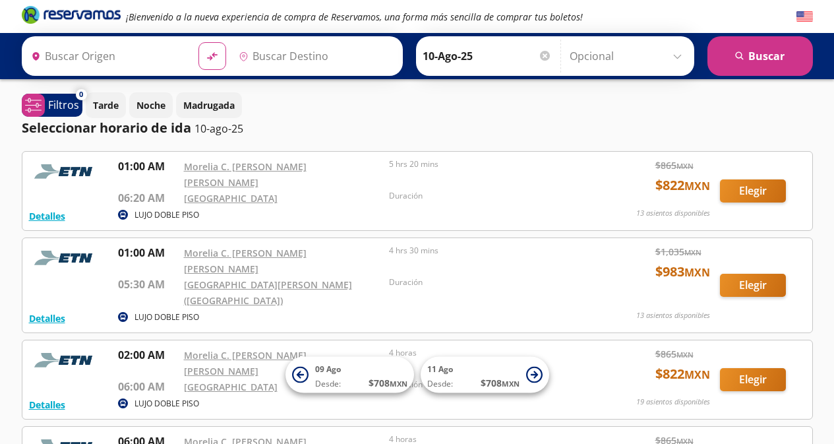
type input "[GEOGRAPHIC_DATA], [GEOGRAPHIC_DATA]"
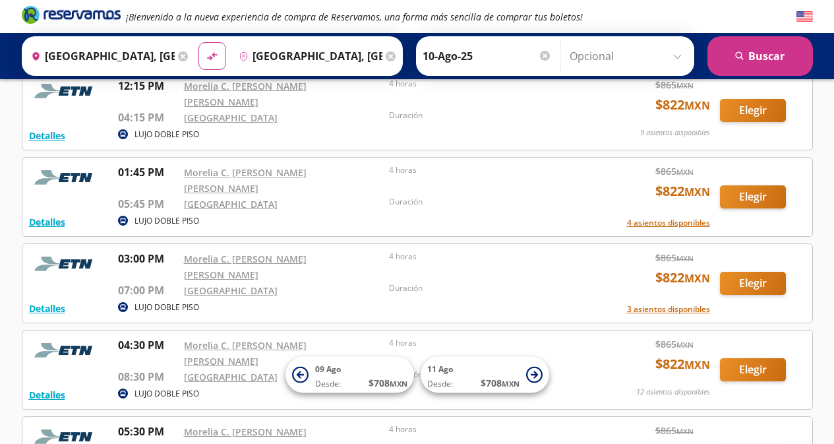
scroll to position [528, 0]
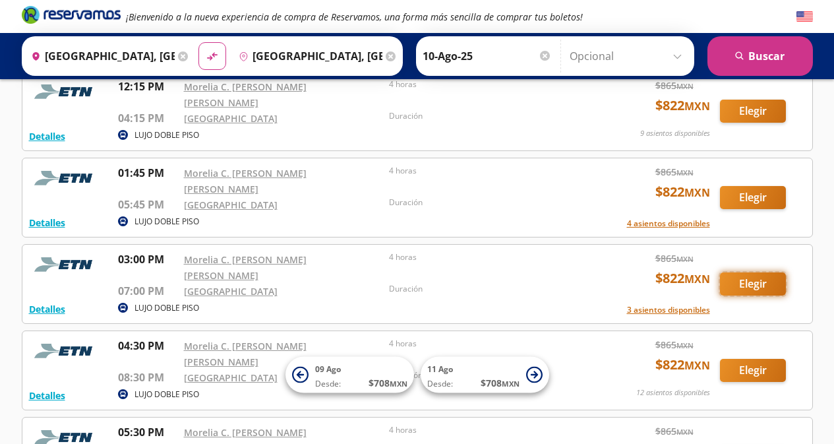
click at [757, 272] on button "Elegir" at bounding box center [753, 283] width 66 height 23
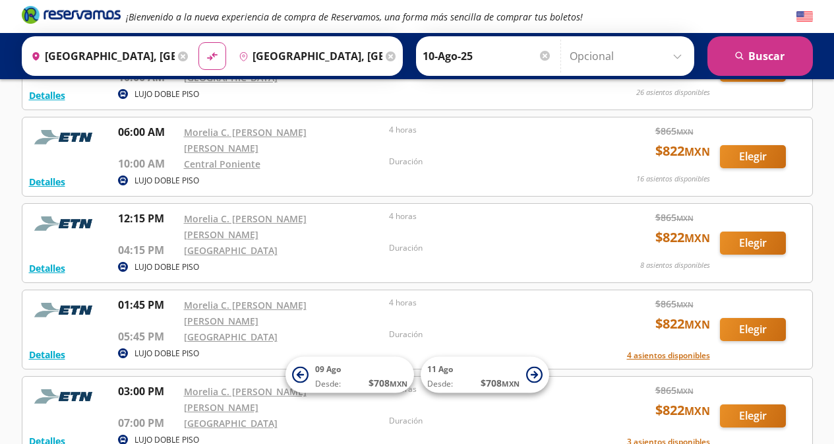
scroll to position [462, 0]
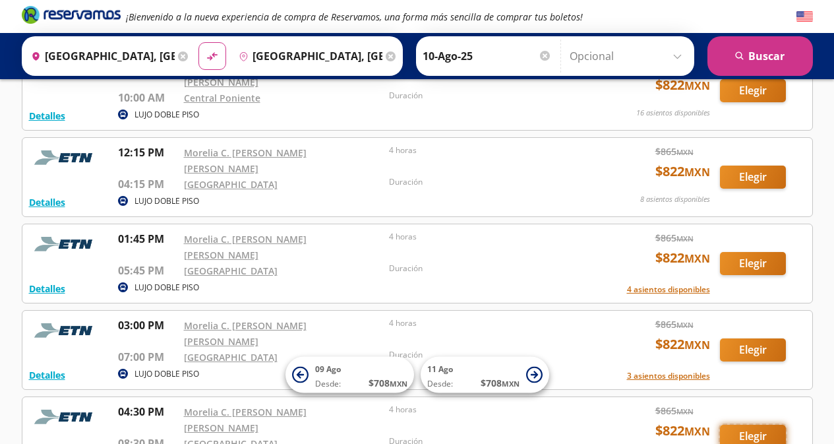
click at [762, 425] on button "Elegir" at bounding box center [753, 436] width 66 height 23
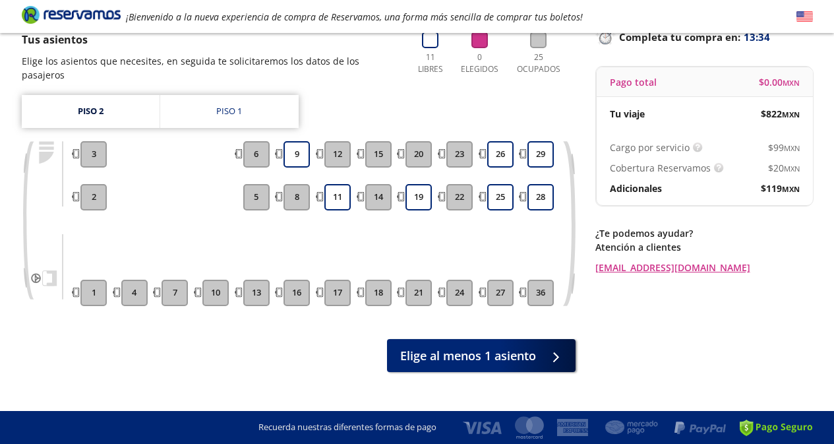
scroll to position [105, 0]
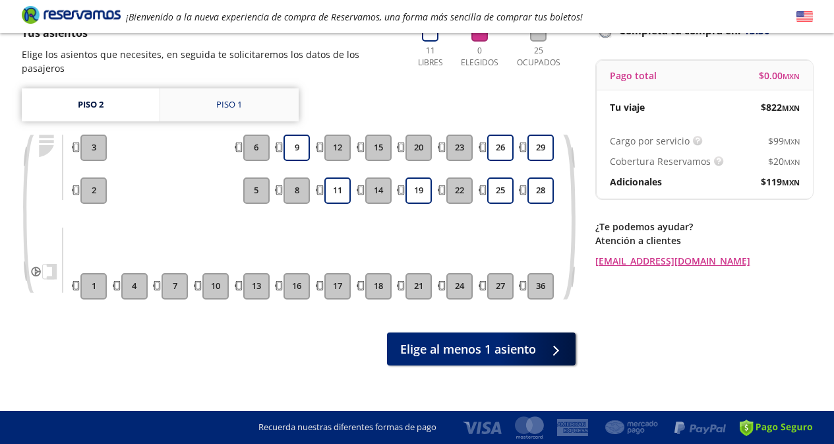
click at [217, 98] on div "Piso 1" at bounding box center [229, 104] width 26 height 13
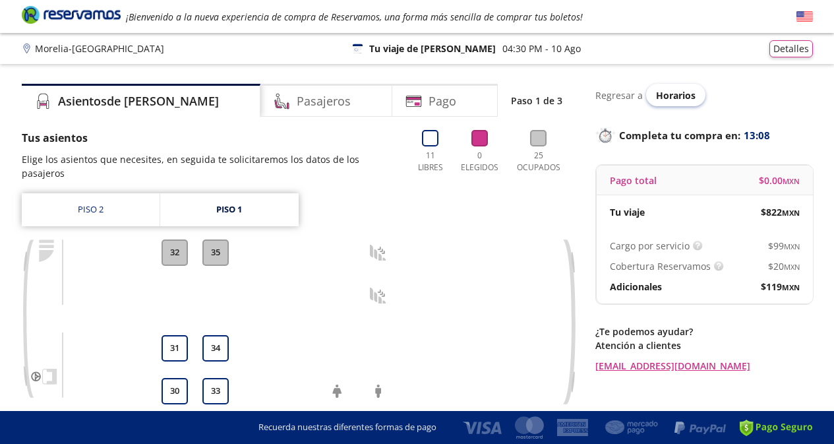
click at [667, 92] on span "Horarios" at bounding box center [676, 95] width 40 height 13
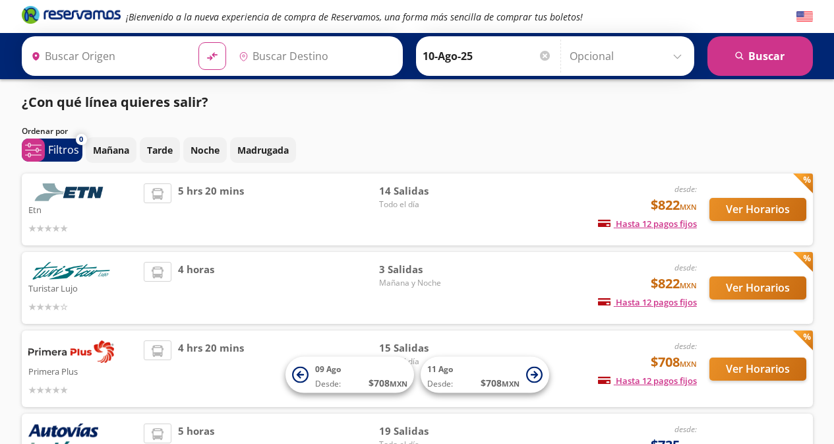
type input "[GEOGRAPHIC_DATA], [GEOGRAPHIC_DATA]"
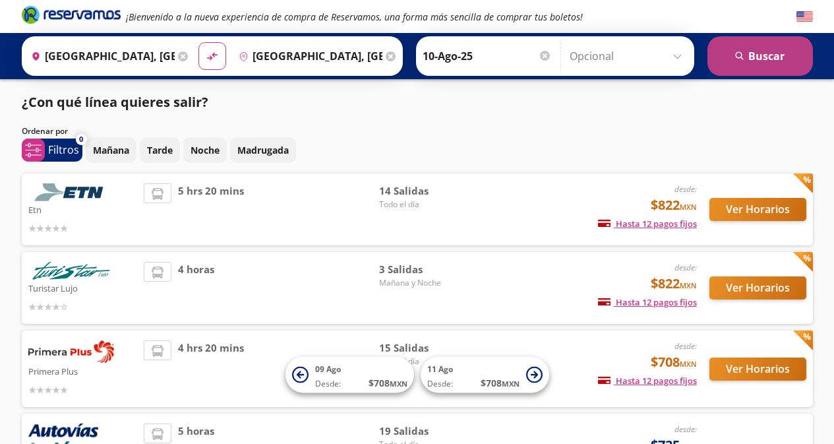
click at [764, 51] on button "search [GEOGRAPHIC_DATA]" at bounding box center [761, 56] width 106 height 40
click at [766, 57] on button "search [GEOGRAPHIC_DATA]" at bounding box center [761, 56] width 106 height 40
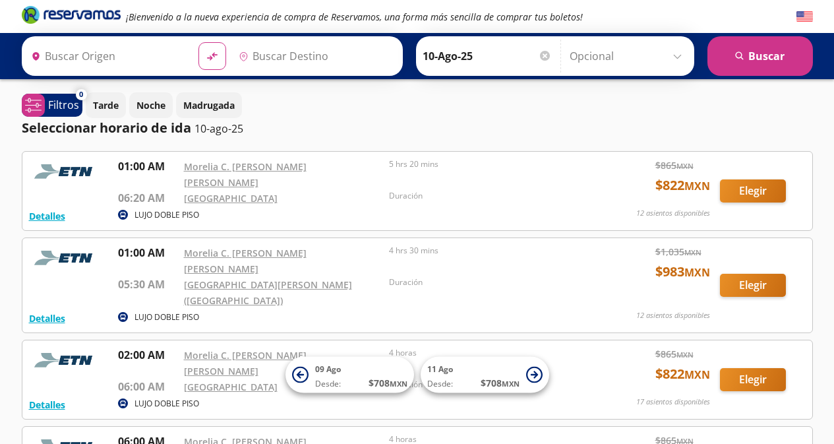
type input "[GEOGRAPHIC_DATA], [GEOGRAPHIC_DATA]"
